Goal: Task Accomplishment & Management: Use online tool/utility

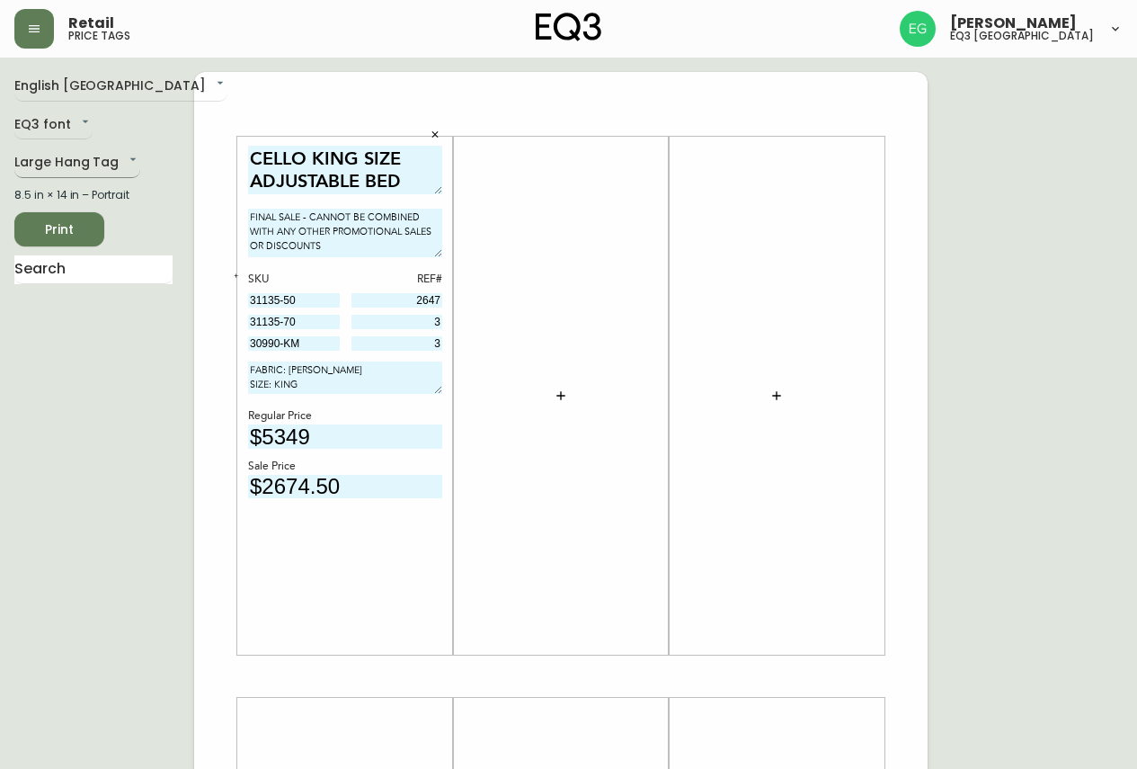
click at [88, 158] on body "Retail price tags [PERSON_NAME] eq3 [GEOGRAPHIC_DATA] English Canada en_CA EQ3 …" at bounding box center [568, 640] width 1137 height 1280
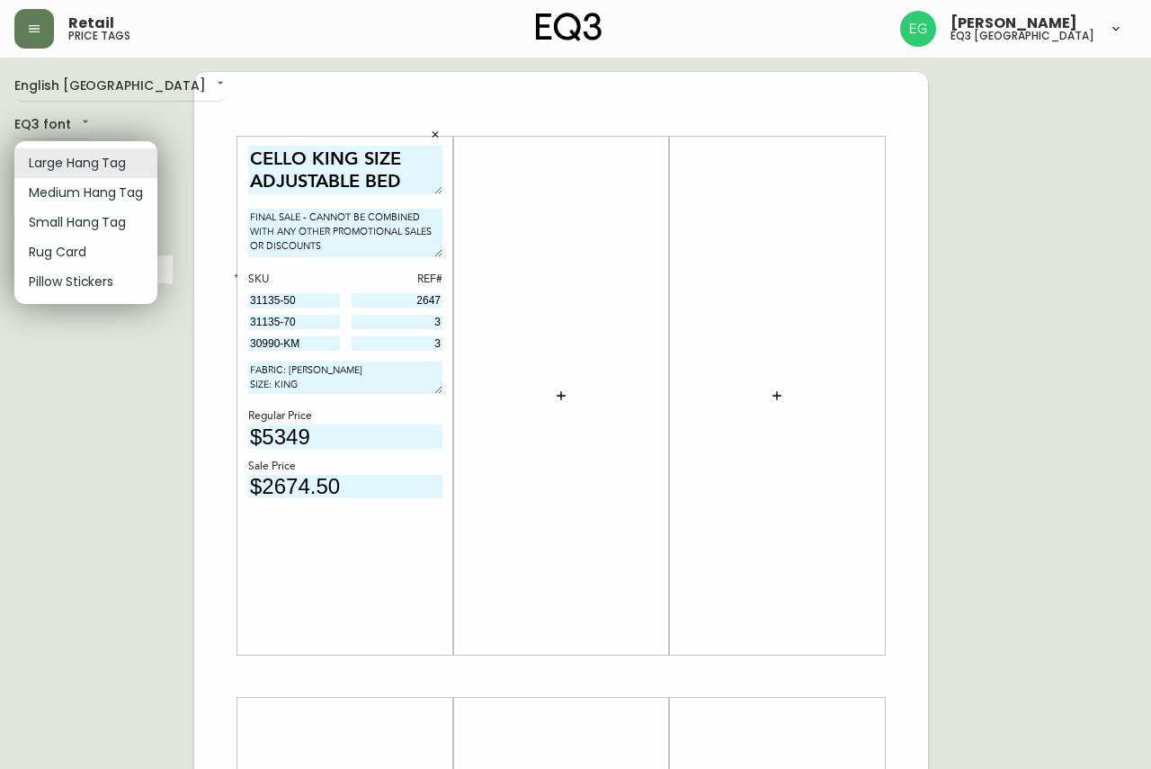
click at [102, 202] on li "Medium Hang Tag" at bounding box center [85, 193] width 143 height 30
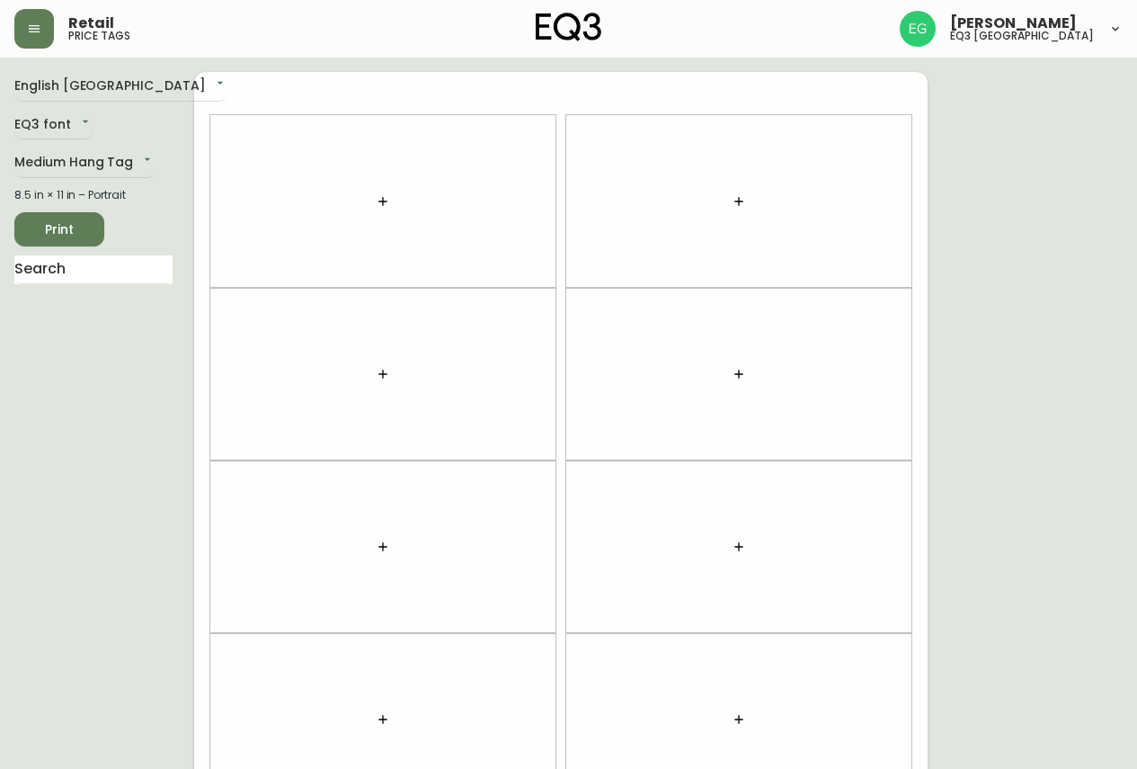
click at [106, 142] on div "English Canada en_CA EQ3 font EQ3 Medium Hang Tag medium 8.5 in × 11 in – Portr…" at bounding box center [104, 546] width 180 height 949
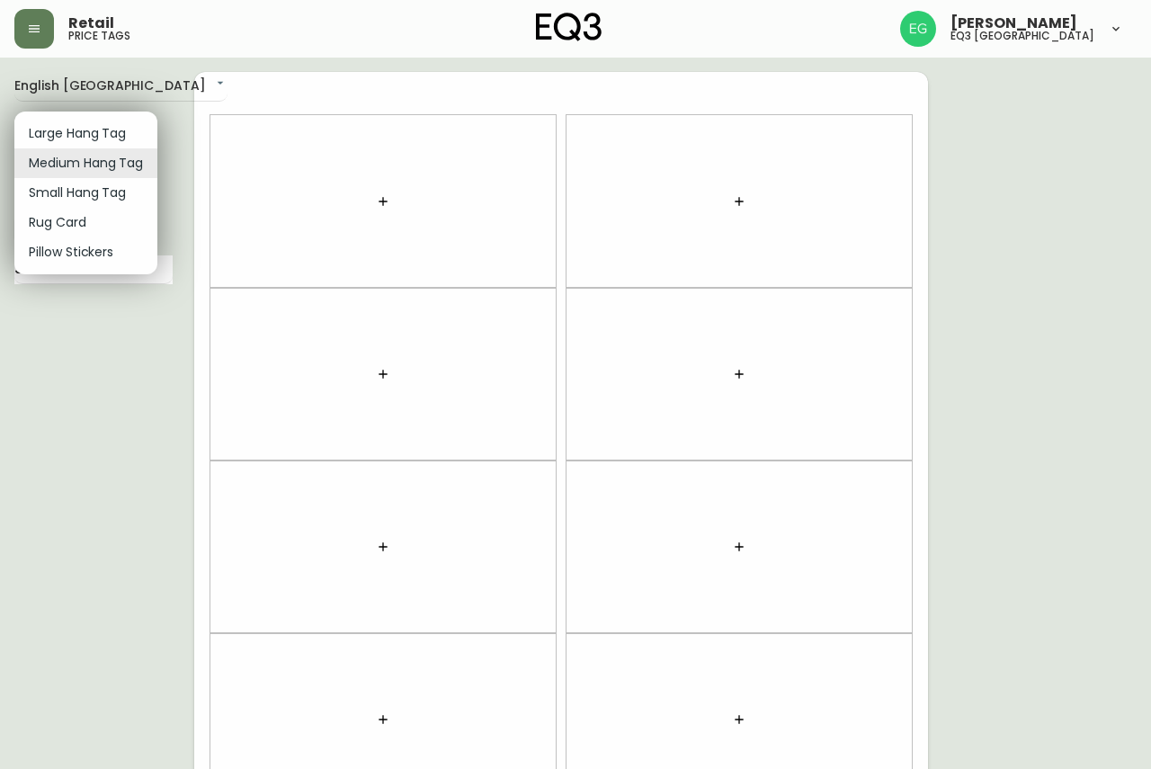
click at [112, 169] on body "Retail price tags [PERSON_NAME] eq3 [GEOGRAPHIC_DATA] English [GEOGRAPHIC_DATA]…" at bounding box center [575, 510] width 1151 height 1021
click at [118, 191] on li "Small Hang Tag" at bounding box center [85, 193] width 143 height 30
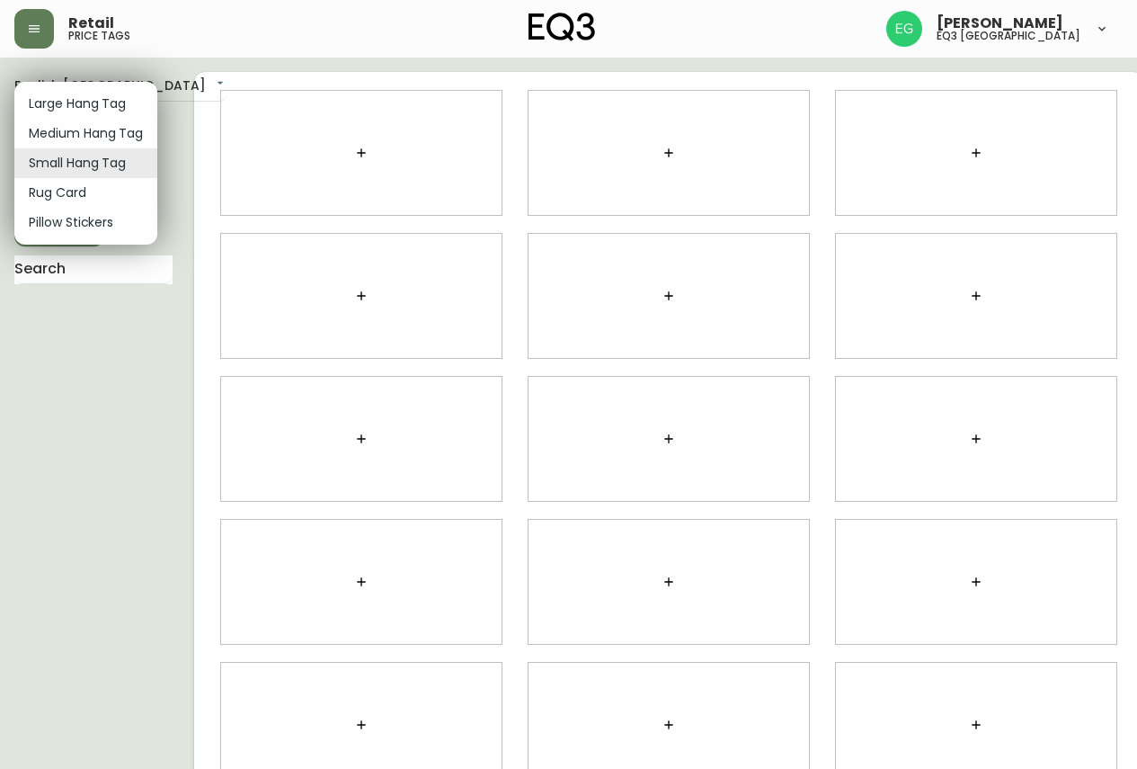
click at [58, 160] on body "Retail price tags [PERSON_NAME] eq3 [GEOGRAPHIC_DATA] English [GEOGRAPHIC_DATA]…" at bounding box center [568, 402] width 1137 height 805
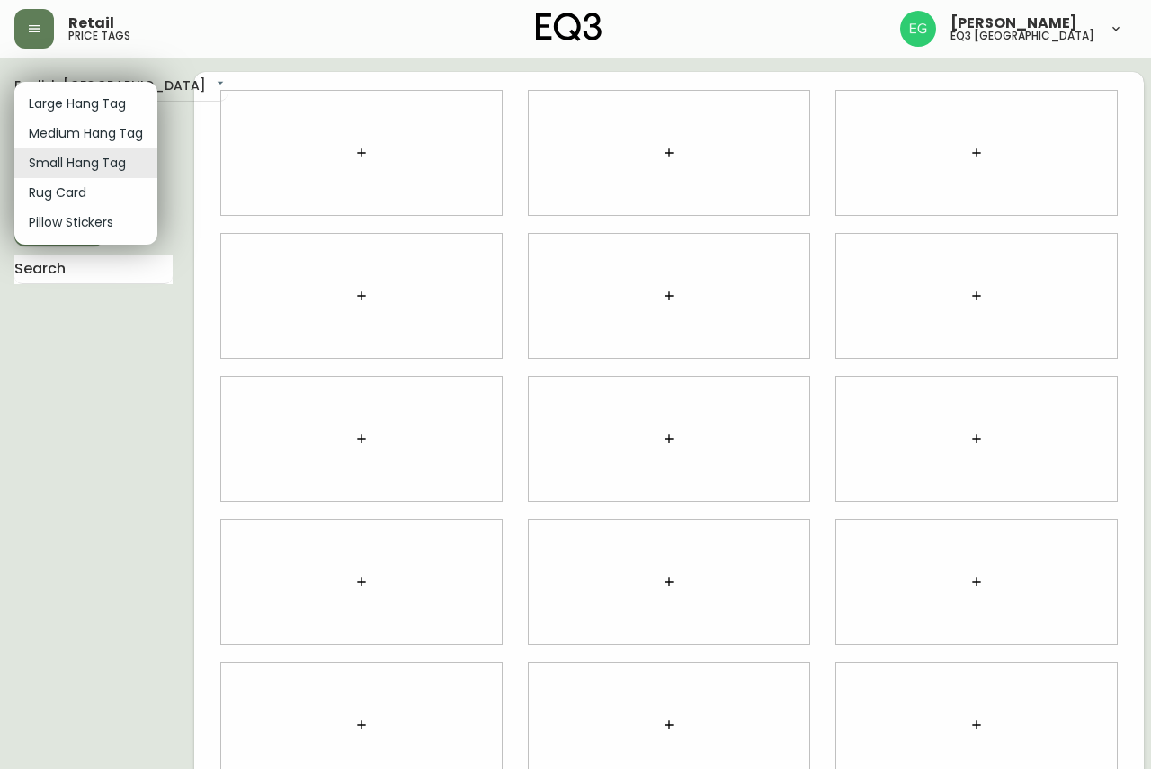
click at [109, 183] on li "Rug Card" at bounding box center [85, 193] width 143 height 30
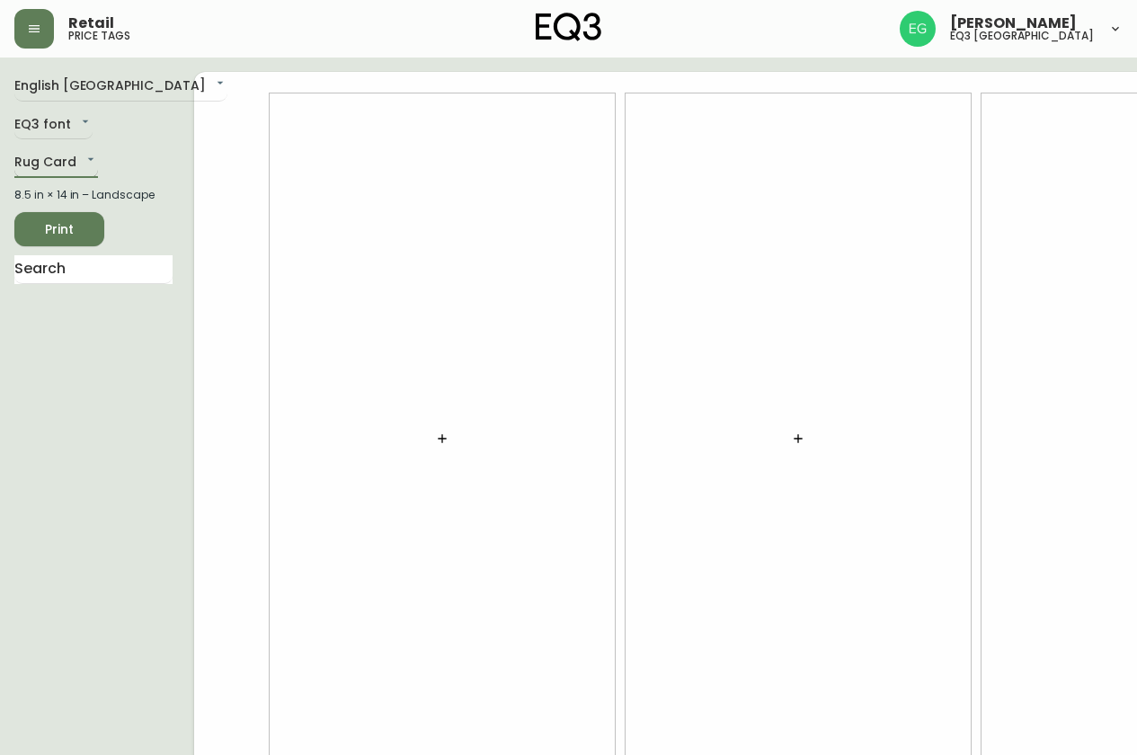
click at [35, 149] on body "Retail price tags [PERSON_NAME] eq3 [GEOGRAPHIC_DATA] English [GEOGRAPHIC_DATA]…" at bounding box center [568, 402] width 1137 height 805
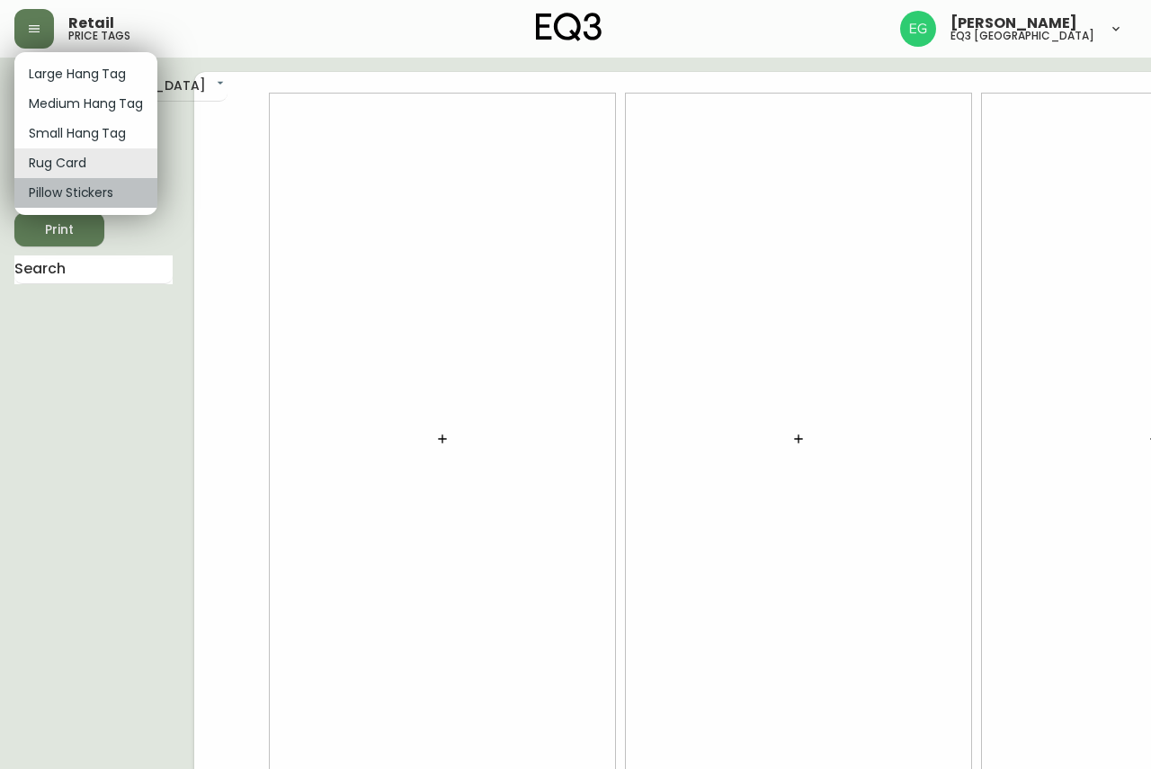
click at [55, 200] on li "Pillow Stickers" at bounding box center [85, 193] width 143 height 30
type input "pillows"
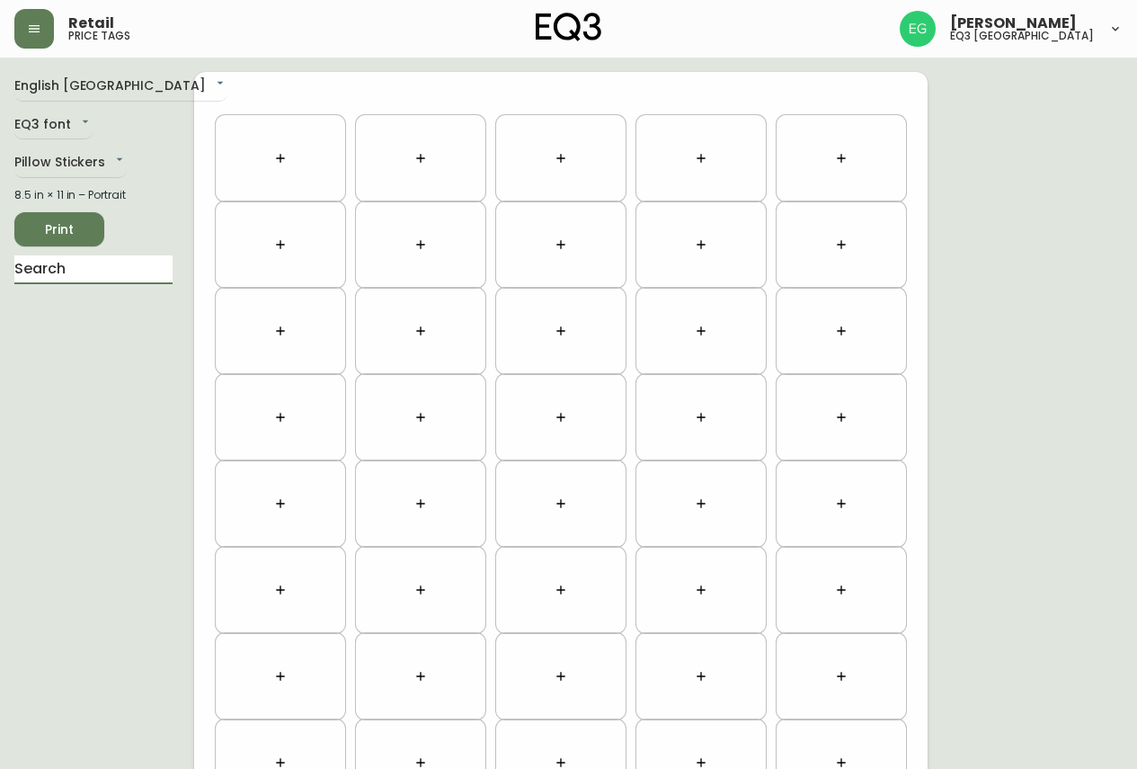
drag, startPoint x: 103, startPoint y: 277, endPoint x: 106, endPoint y: 253, distance: 24.4
click at [105, 278] on input "text" at bounding box center [93, 269] width 158 height 29
click at [257, 155] on div at bounding box center [280, 158] width 120 height 77
click at [295, 160] on button "button" at bounding box center [280, 158] width 36 height 36
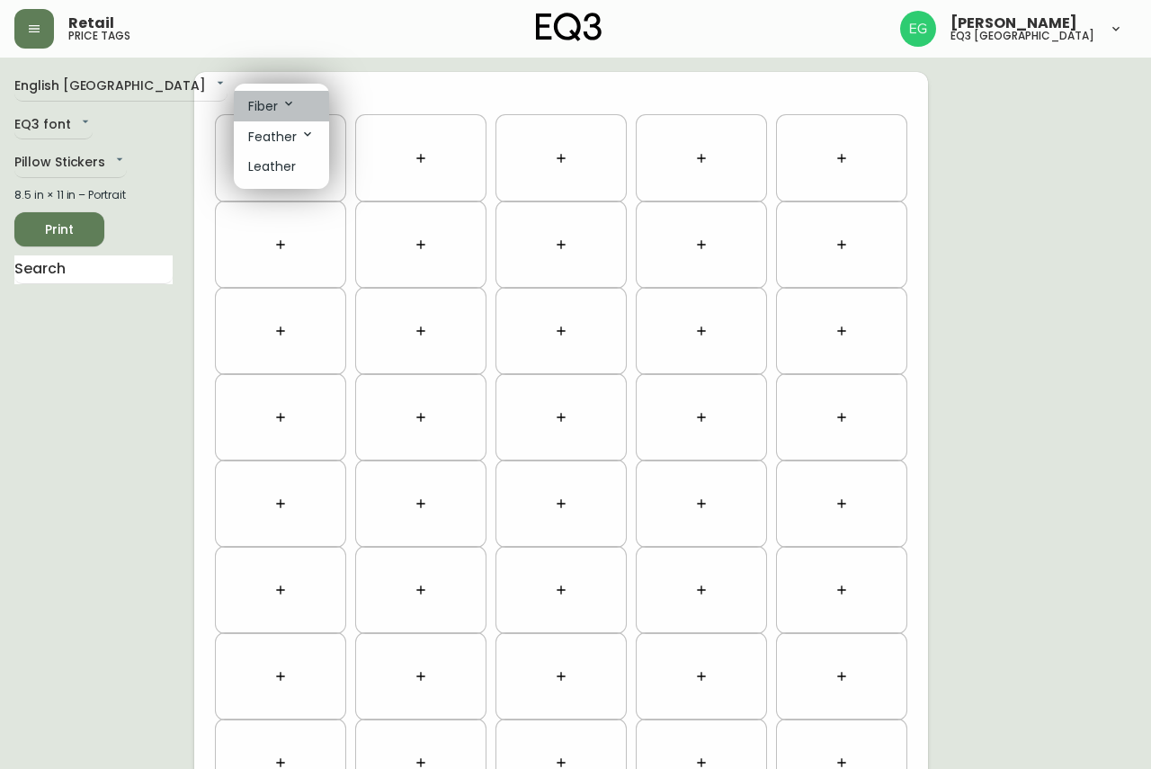
click at [289, 107] on icon at bounding box center [288, 103] width 14 height 14
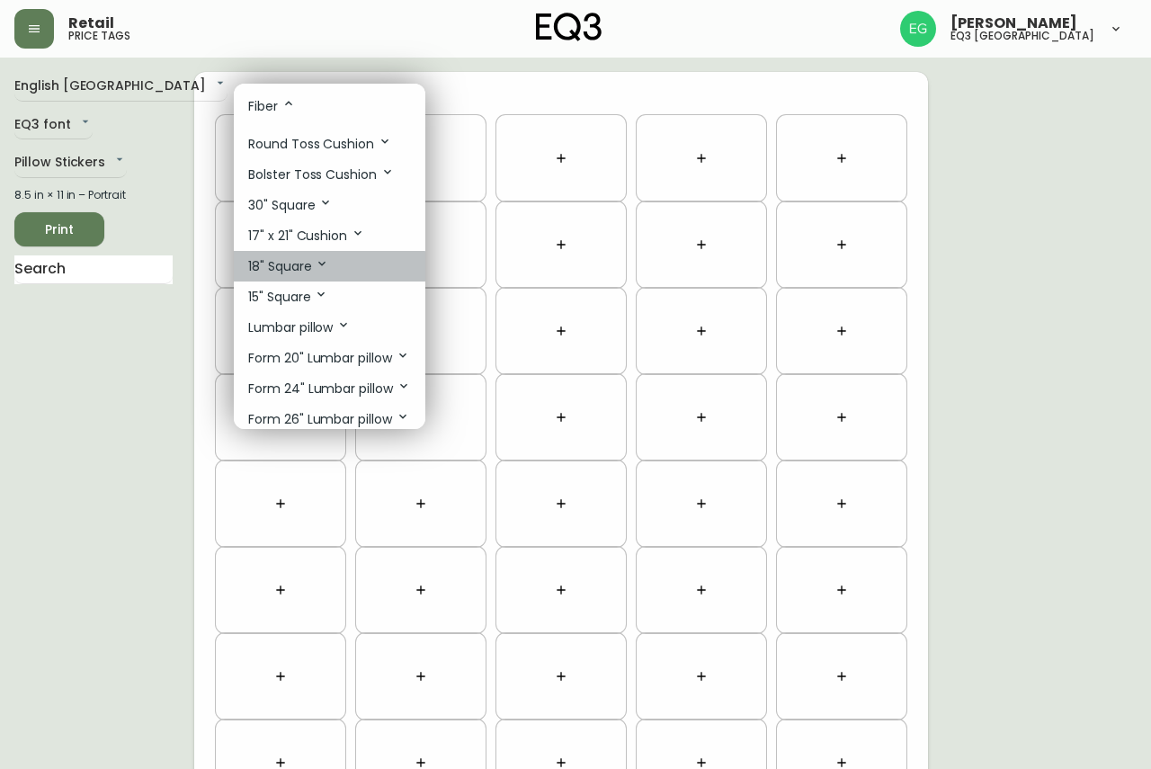
drag, startPoint x: 317, startPoint y: 271, endPoint x: 328, endPoint y: 278, distance: 12.5
click at [318, 271] on p "18" Square" at bounding box center [288, 266] width 81 height 20
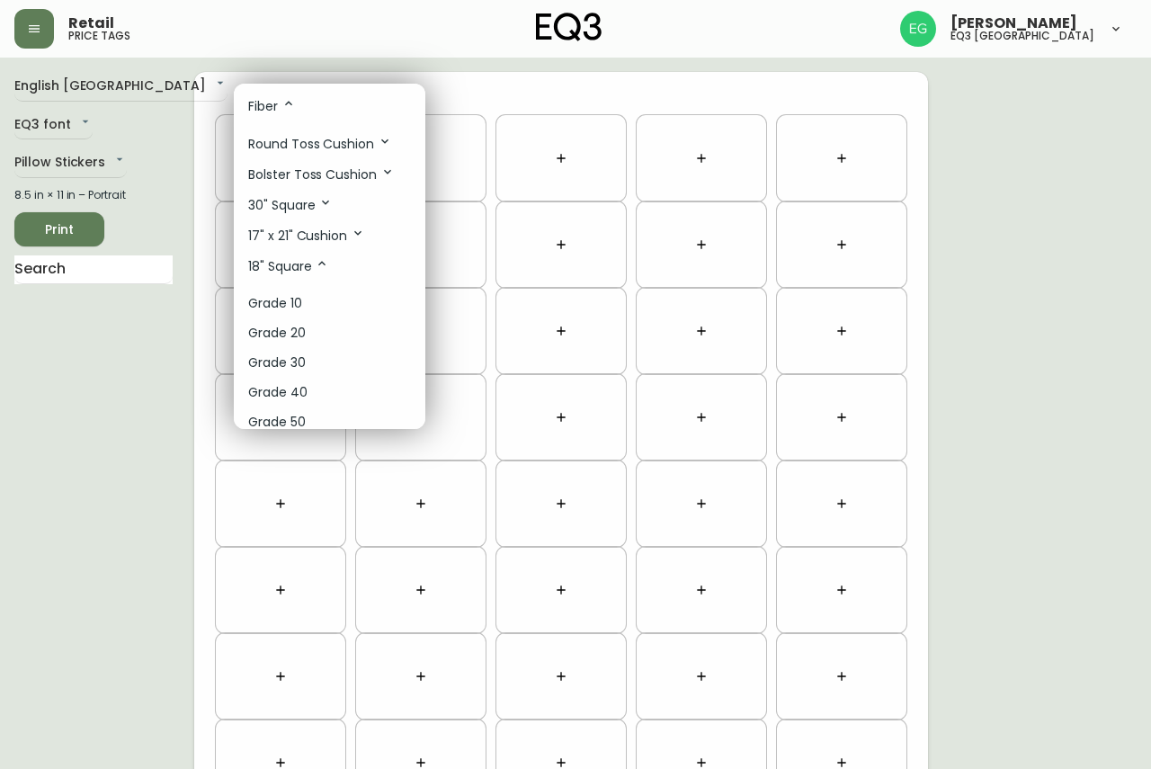
click at [318, 364] on li "Grade 30" at bounding box center [329, 363] width 191 height 30
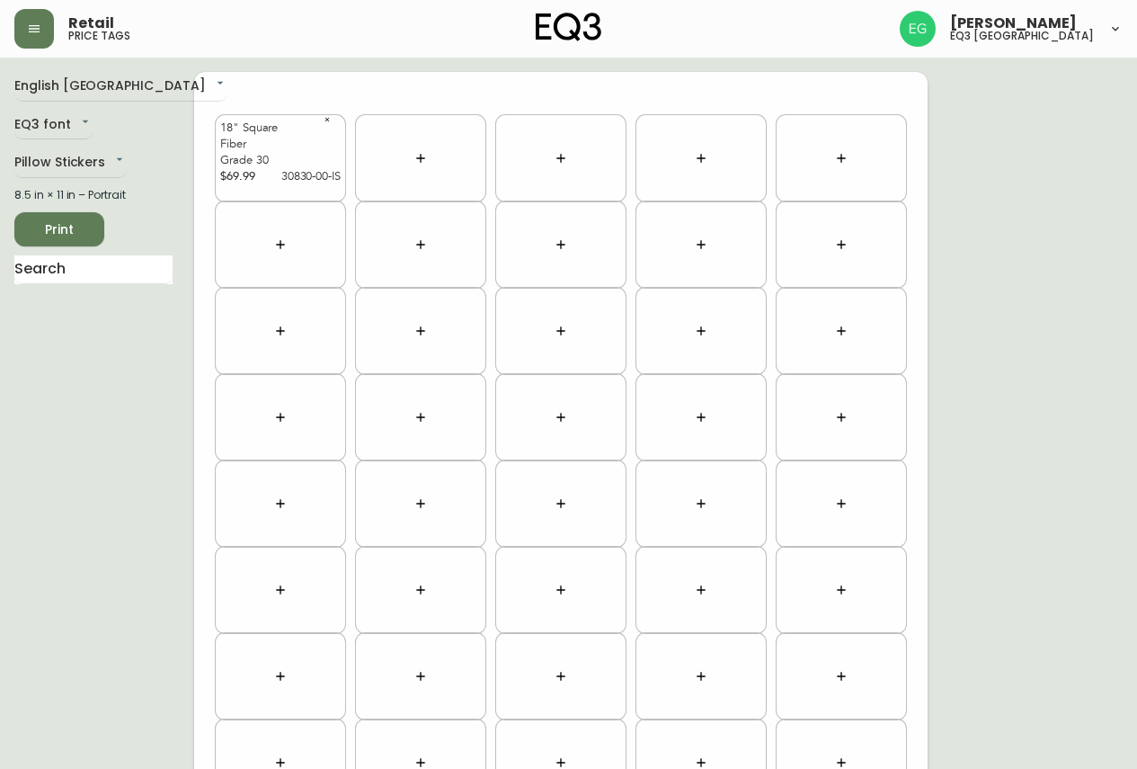
click at [434, 151] on button "button" at bounding box center [421, 158] width 36 height 36
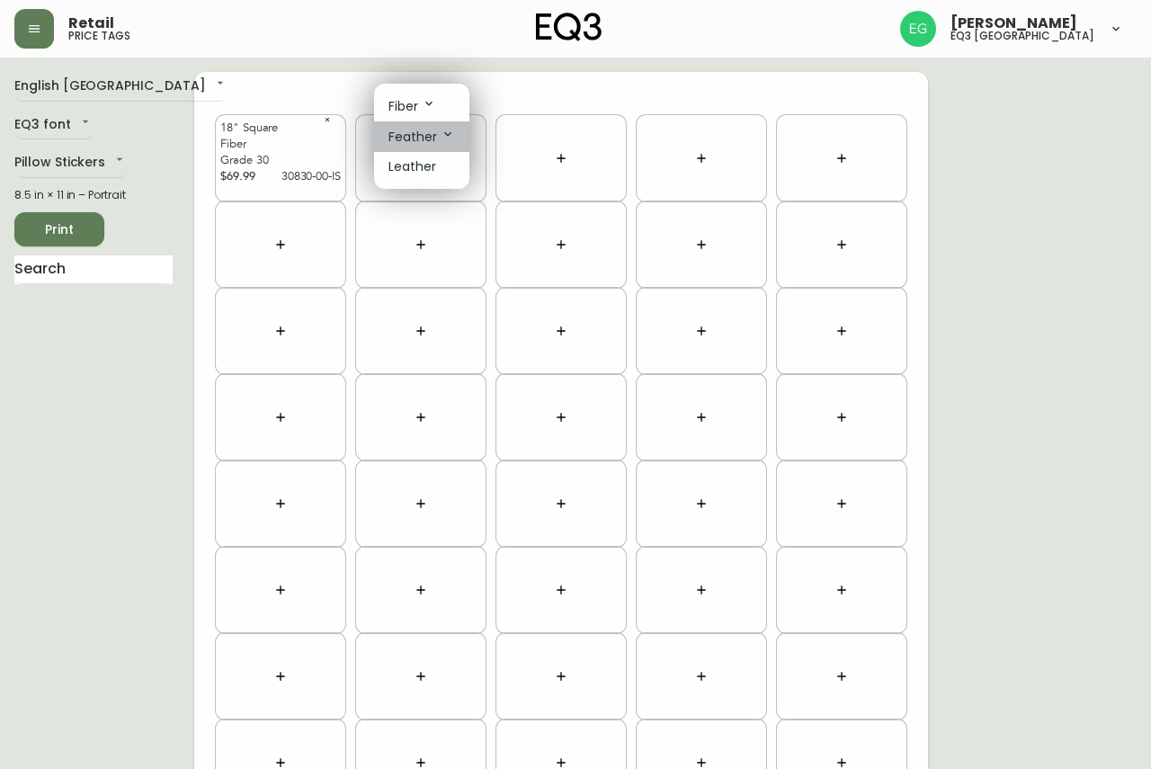
click at [435, 127] on p "Feather" at bounding box center [421, 137] width 67 height 20
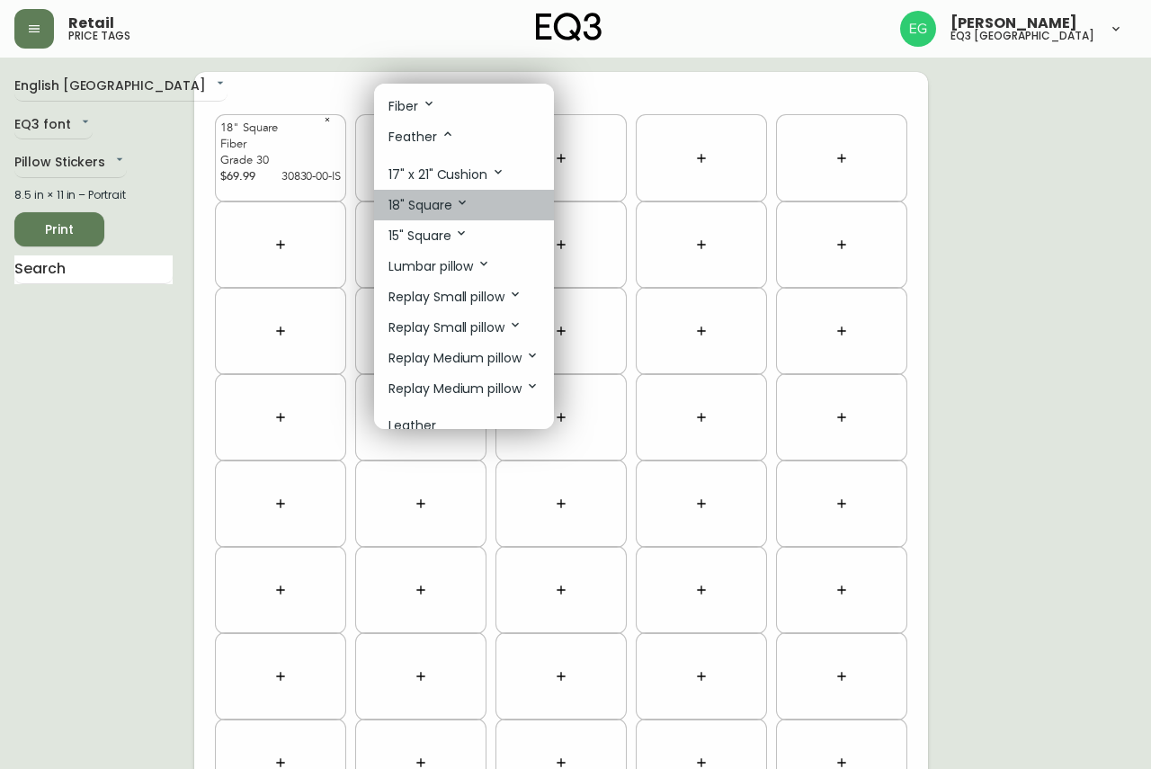
click at [425, 200] on p "18" Square" at bounding box center [428, 205] width 81 height 20
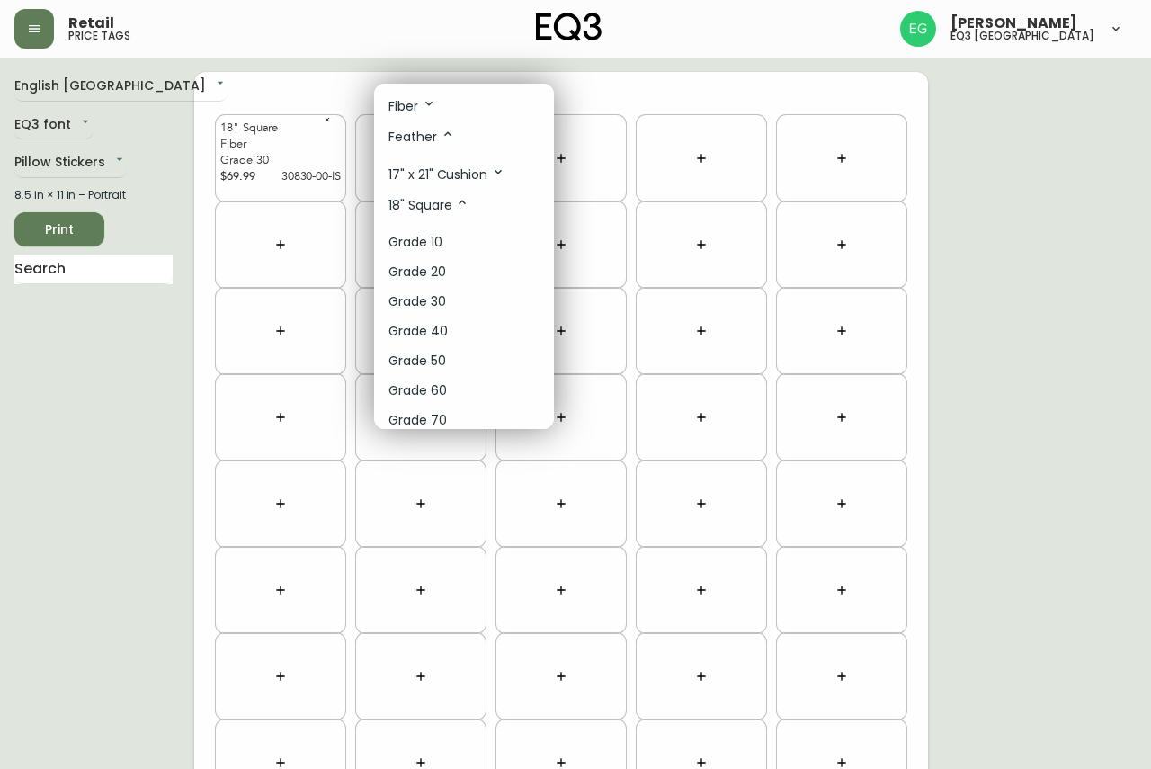
click at [457, 293] on li "Grade 30" at bounding box center [464, 302] width 180 height 30
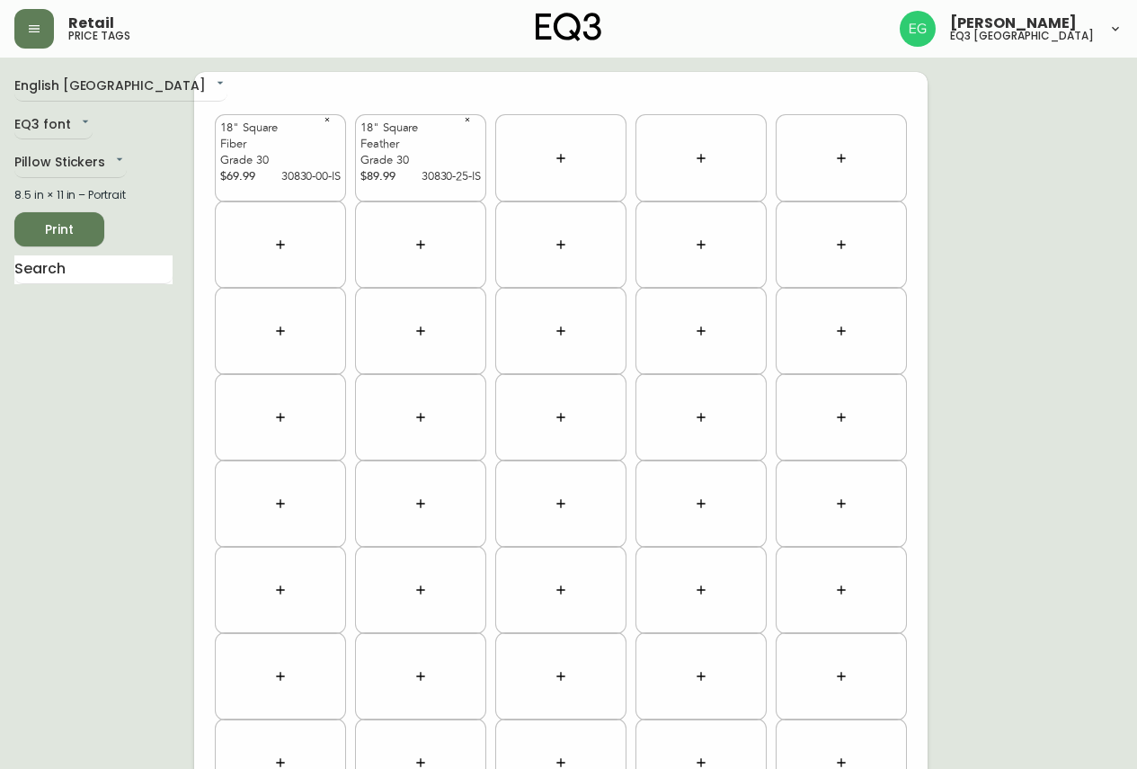
click at [58, 233] on span "Print" at bounding box center [59, 229] width 61 height 22
